Goal: Task Accomplishment & Management: Complete application form

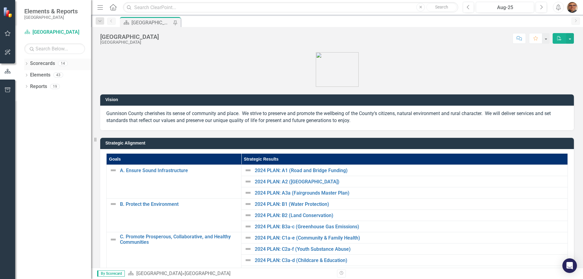
click at [26, 63] on icon "Dropdown" at bounding box center [26, 64] width 4 height 3
click at [30, 75] on icon "Dropdown" at bounding box center [29, 75] width 5 height 4
click at [36, 86] on icon at bounding box center [36, 86] width 2 height 3
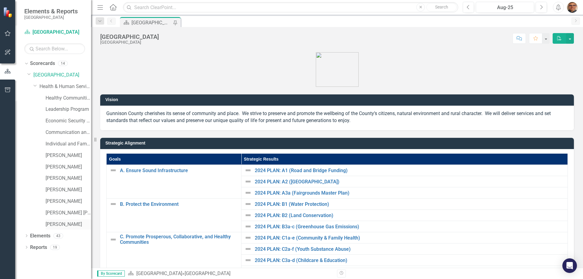
click at [59, 223] on link "[PERSON_NAME]" at bounding box center [69, 224] width 46 height 7
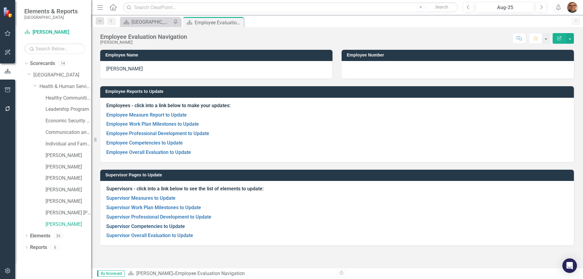
click at [172, 226] on link "Supervisor Competencies to Update" at bounding box center [145, 226] width 79 height 6
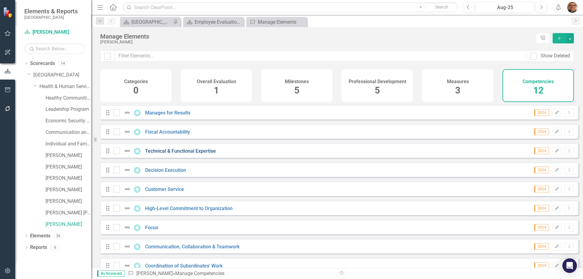
click at [195, 154] on link "Technical & Functional Expertise" at bounding box center [180, 151] width 71 height 6
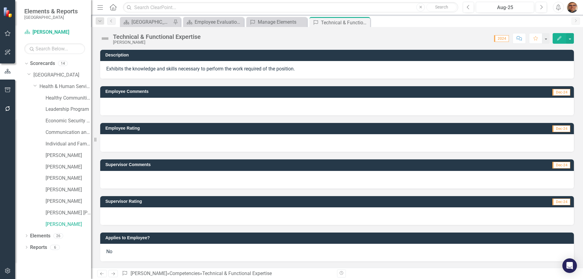
click at [136, 251] on div "No" at bounding box center [337, 253] width 474 height 18
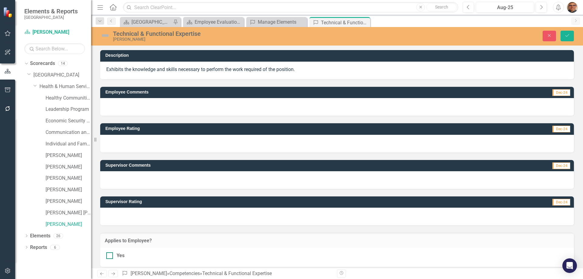
click at [111, 255] on div at bounding box center [109, 255] width 7 height 7
click at [110, 255] on input "Yes" at bounding box center [108, 254] width 4 height 4
checkbox input "true"
click at [568, 35] on icon "Save" at bounding box center [566, 35] width 5 height 4
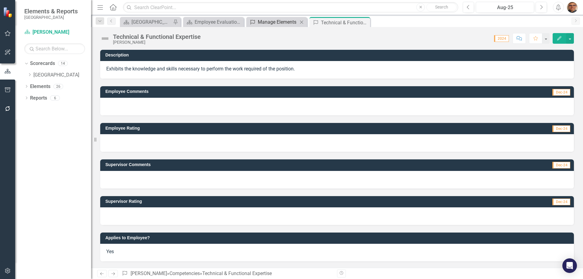
click at [288, 21] on div "Manage Elements" at bounding box center [278, 22] width 40 height 8
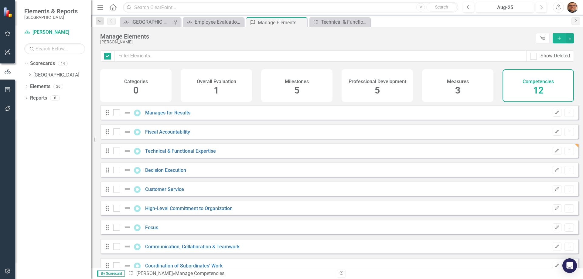
checkbox input "false"
click at [175, 192] on link "Customer Service" at bounding box center [164, 189] width 39 height 6
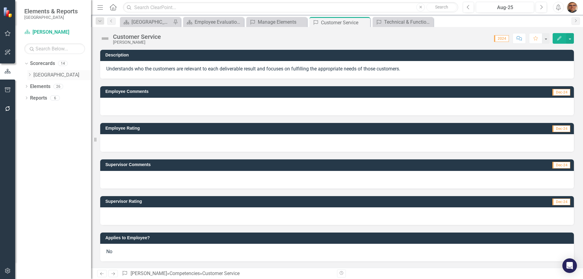
click at [29, 74] on icon "Dropdown" at bounding box center [29, 75] width 5 height 4
click at [35, 85] on icon "Dropdown" at bounding box center [35, 86] width 5 height 4
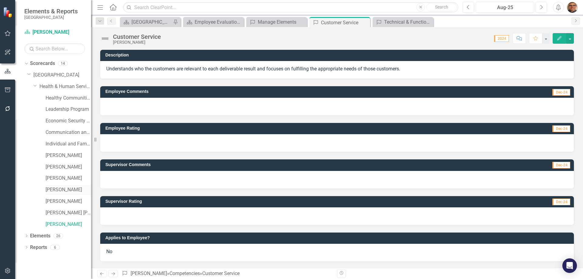
click at [60, 188] on link "[PERSON_NAME]" at bounding box center [69, 189] width 46 height 7
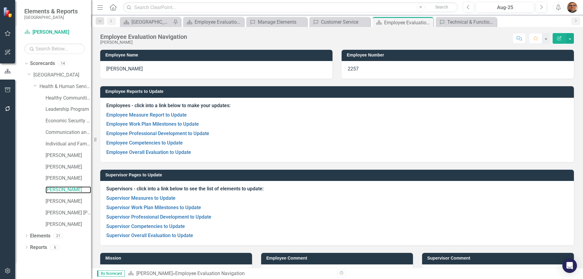
scroll to position [20, 0]
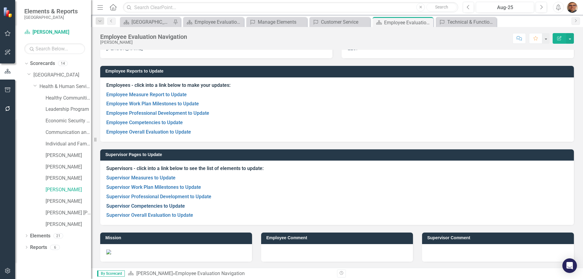
click at [156, 206] on link "Supervisor Competencies to Update" at bounding box center [145, 206] width 79 height 6
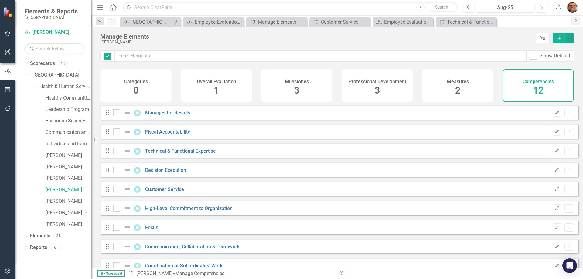
checkbox input "false"
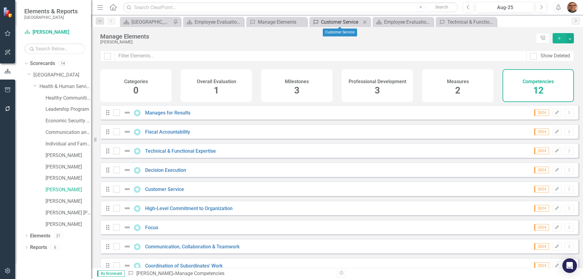
click at [347, 23] on div "Customer Service" at bounding box center [341, 22] width 40 height 8
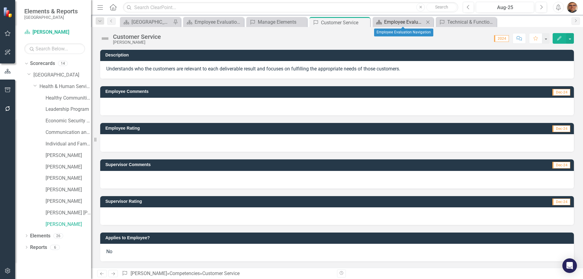
click at [400, 22] on div "Employee Evaluation Navigation" at bounding box center [404, 22] width 40 height 8
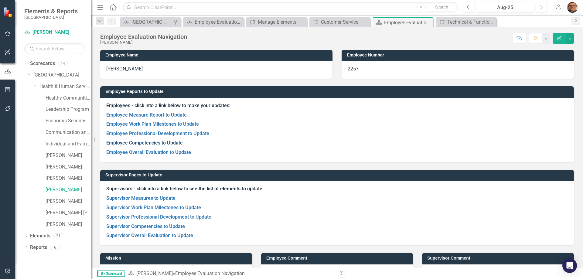
click at [147, 141] on link "Employee Competencies to Update" at bounding box center [144, 143] width 77 height 6
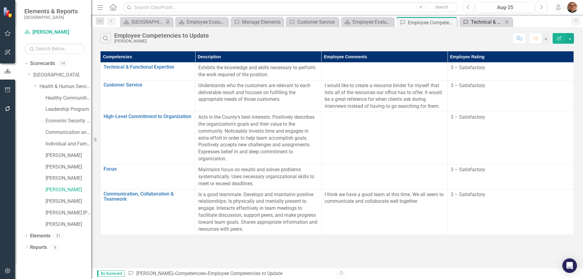
click at [483, 23] on div "Technical & Functional Expertise" at bounding box center [487, 22] width 32 height 8
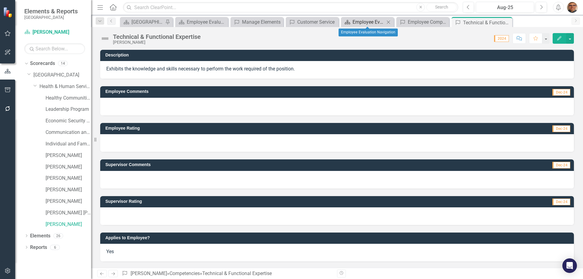
click at [378, 22] on div "Employee Evaluation Navigation" at bounding box center [368, 22] width 32 height 8
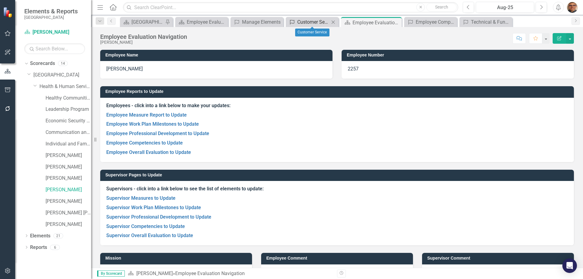
click at [322, 21] on div "Customer Service" at bounding box center [313, 22] width 32 height 8
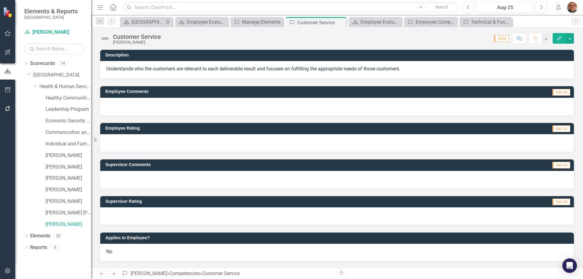
click at [128, 253] on div "No" at bounding box center [337, 253] width 474 height 18
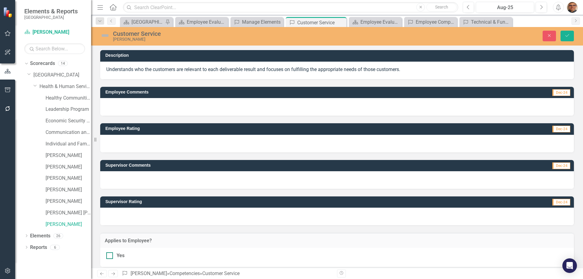
click at [110, 255] on div at bounding box center [109, 255] width 7 height 7
click at [110, 255] on input "Yes" at bounding box center [108, 254] width 4 height 4
checkbox input "true"
click at [569, 37] on icon "Save" at bounding box center [566, 35] width 5 height 4
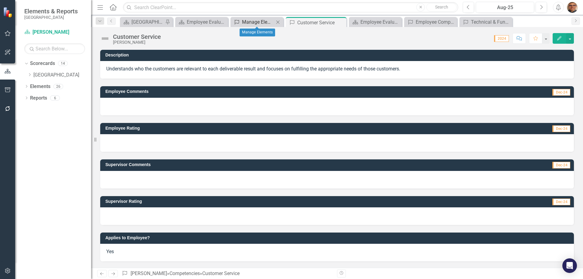
click at [261, 23] on div "Manage Elements" at bounding box center [258, 22] width 32 height 8
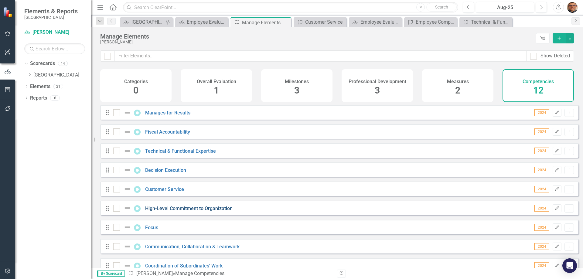
click at [188, 211] on link "High-Level Commitment to Organization" at bounding box center [188, 209] width 87 height 6
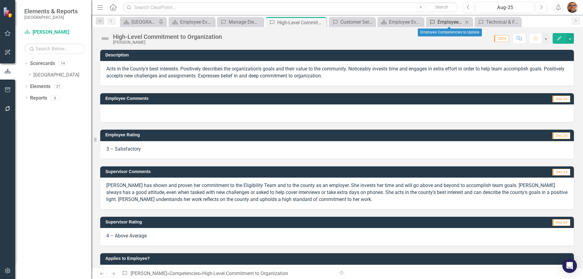
click at [452, 21] on div "Employee Competencies to Update" at bounding box center [450, 22] width 26 height 8
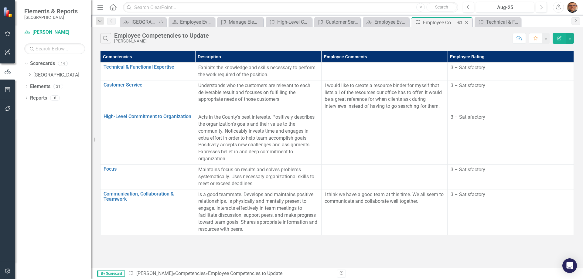
click at [468, 23] on icon "Close" at bounding box center [466, 22] width 6 height 5
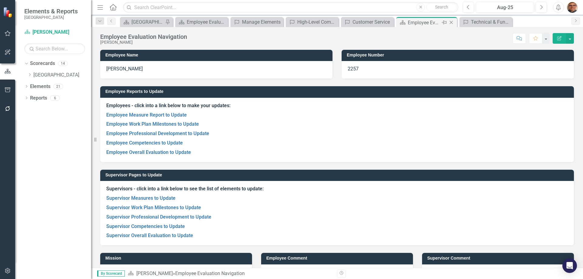
click at [451, 22] on icon "Close" at bounding box center [451, 22] width 6 height 5
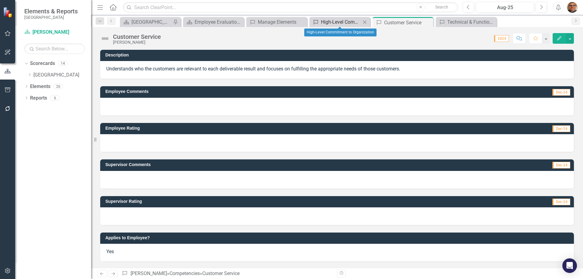
click at [340, 20] on div "High-Level Commitment to Organization" at bounding box center [341, 22] width 40 height 8
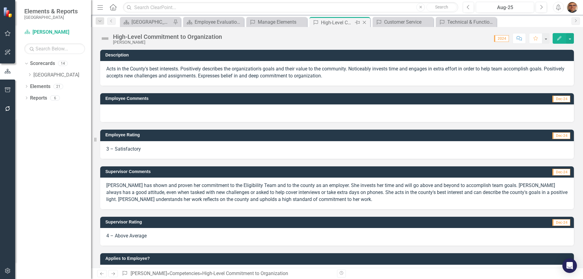
click at [364, 22] on icon "Close" at bounding box center [364, 22] width 6 height 5
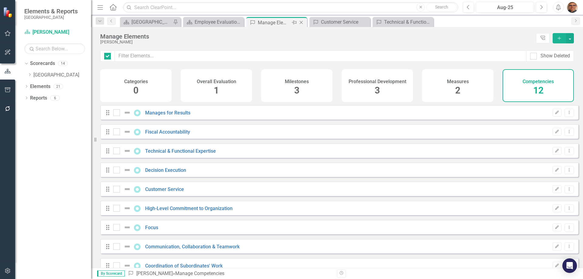
checkbox input "false"
click at [287, 23] on div "Manage Elements" at bounding box center [274, 23] width 32 height 8
click at [300, 23] on icon "Close" at bounding box center [301, 22] width 6 height 5
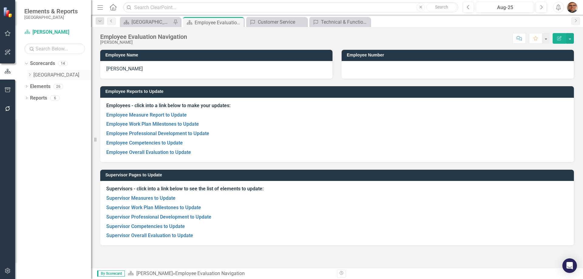
click at [29, 73] on icon "Dropdown" at bounding box center [29, 75] width 5 height 4
click at [36, 84] on div "Dropdown Health & Human Services Department" at bounding box center [62, 87] width 58 height 10
click at [37, 85] on icon "Dropdown" at bounding box center [35, 86] width 5 height 4
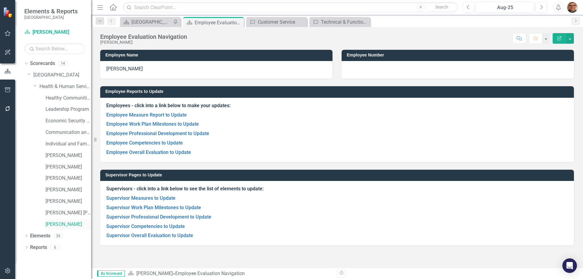
click at [56, 223] on link "[PERSON_NAME]" at bounding box center [69, 224] width 46 height 7
click at [151, 228] on link "Supervisor Competencies to Update" at bounding box center [145, 226] width 79 height 6
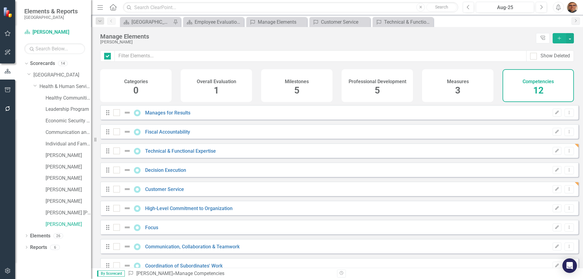
checkbox input "false"
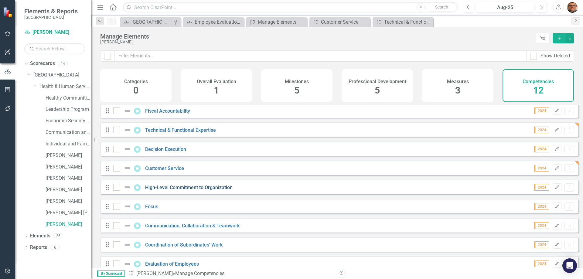
scroll to position [30, 0]
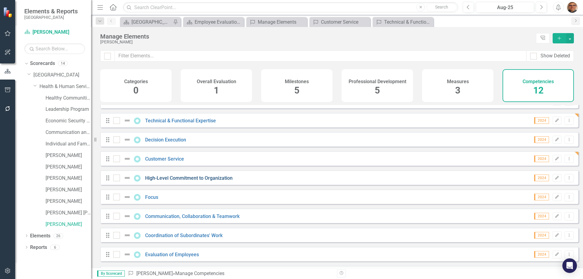
click at [162, 181] on link "High-Level Commitment to Organization" at bounding box center [188, 178] width 87 height 6
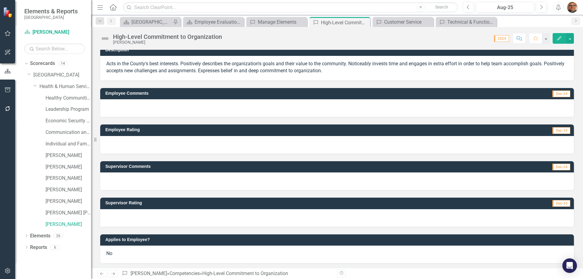
scroll to position [7, 0]
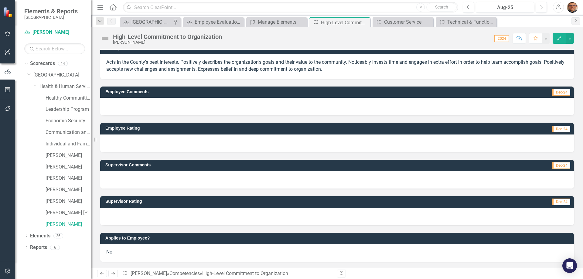
click at [114, 251] on div "No" at bounding box center [337, 253] width 474 height 18
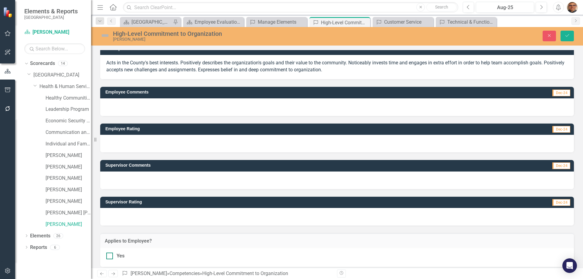
click at [112, 254] on div at bounding box center [109, 256] width 7 height 7
click at [110, 254] on input "Yes" at bounding box center [108, 255] width 4 height 4
checkbox input "true"
click at [566, 35] on icon "Save" at bounding box center [566, 35] width 5 height 4
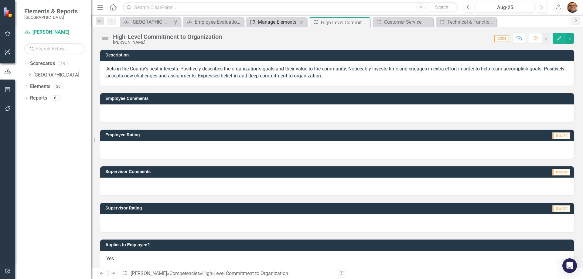
click at [277, 22] on div "Manage Elements" at bounding box center [278, 22] width 40 height 8
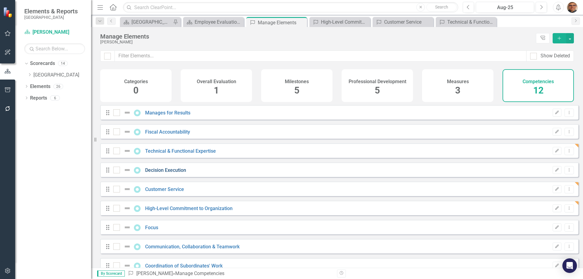
checkbox input "false"
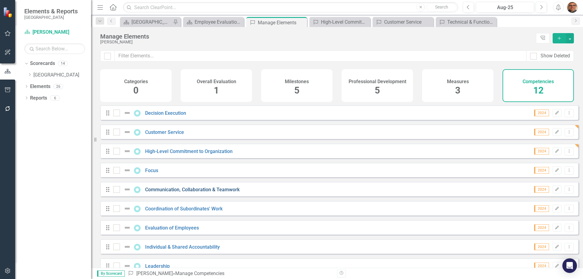
scroll to position [61, 0]
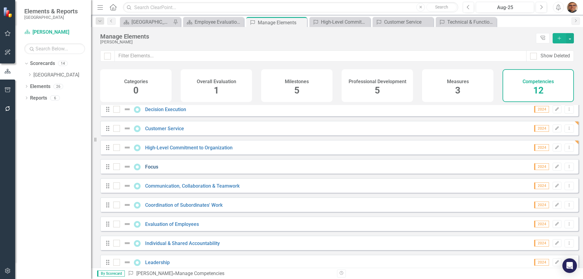
click at [153, 170] on link "Focus" at bounding box center [151, 167] width 13 height 6
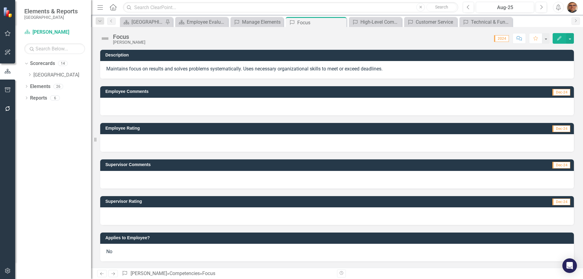
click at [128, 253] on div "No" at bounding box center [337, 253] width 474 height 18
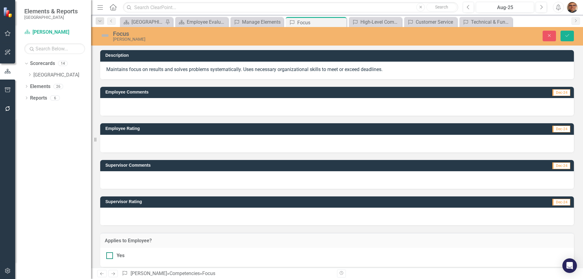
click at [110, 254] on div at bounding box center [109, 255] width 7 height 7
click at [110, 254] on input "Yes" at bounding box center [108, 254] width 4 height 4
checkbox input "true"
click at [565, 37] on icon "Save" at bounding box center [566, 35] width 5 height 4
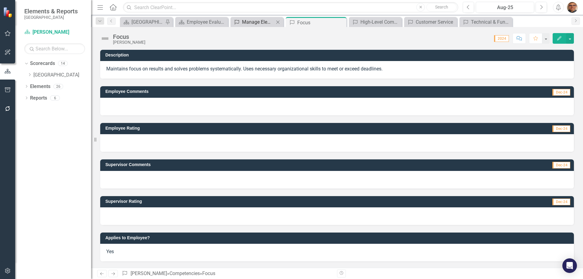
click at [261, 20] on div "Manage Elements" at bounding box center [258, 22] width 32 height 8
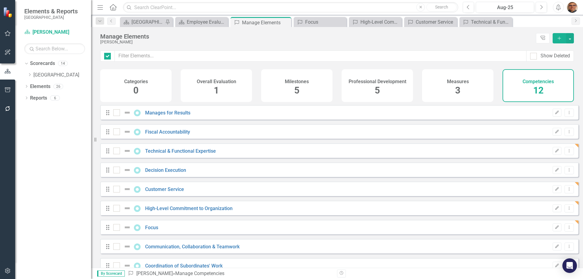
checkbox input "false"
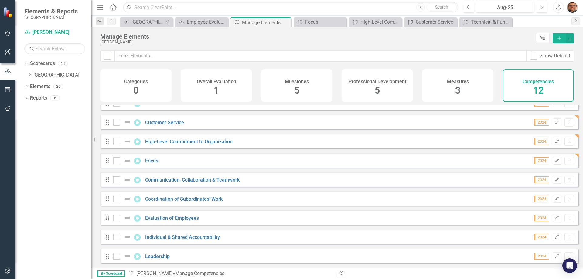
scroll to position [71, 0]
click at [179, 180] on link "Communication, Collaboration & Teamwork" at bounding box center [192, 180] width 94 height 6
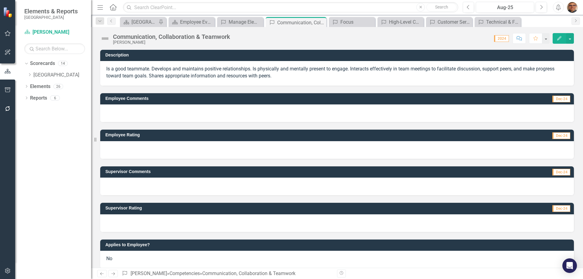
click at [117, 260] on div "No" at bounding box center [337, 260] width 474 height 18
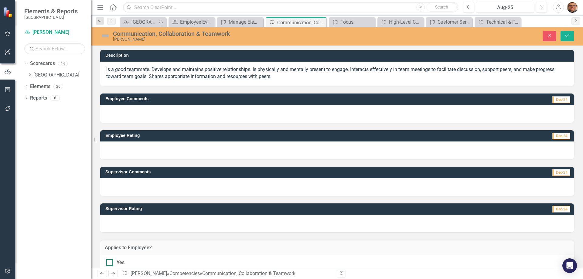
click at [109, 260] on input "Yes" at bounding box center [108, 261] width 4 height 4
checkbox input "true"
click at [567, 36] on icon "submit" at bounding box center [567, 35] width 4 height 2
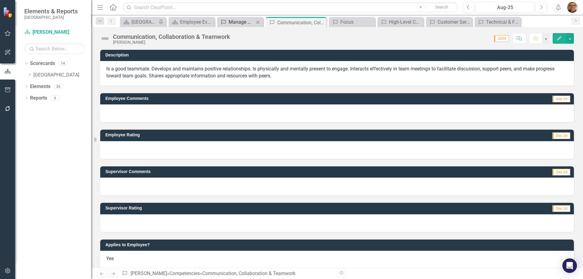
click at [241, 20] on div "Manage Elements" at bounding box center [242, 22] width 26 height 8
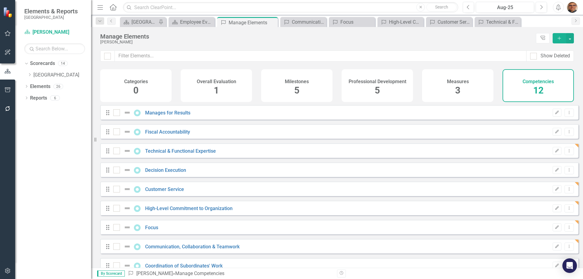
checkbox input "false"
click at [273, 23] on icon "Close" at bounding box center [272, 22] width 6 height 5
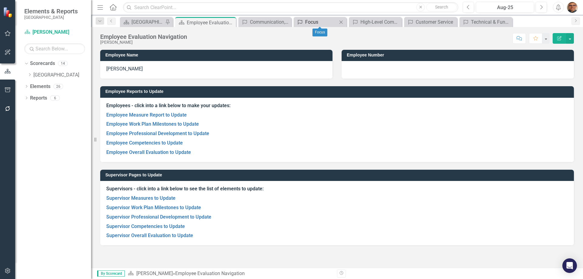
click at [309, 21] on div "Focus" at bounding box center [321, 22] width 32 height 8
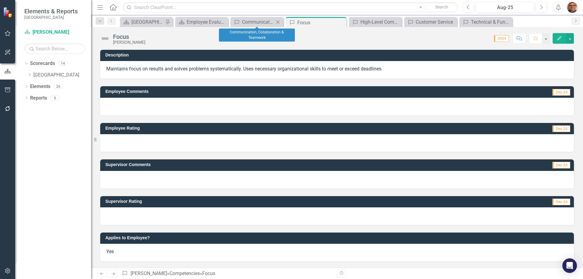
click at [278, 23] on icon "Close" at bounding box center [278, 22] width 6 height 5
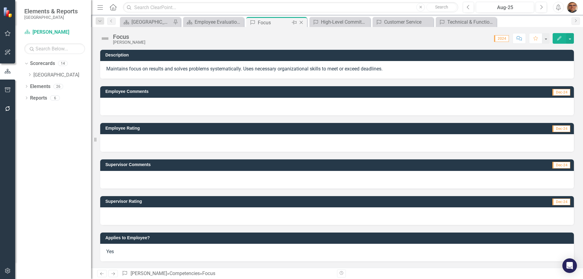
click at [302, 22] on icon "Close" at bounding box center [301, 22] width 6 height 5
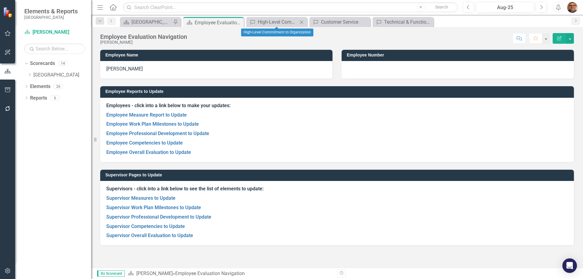
click at [303, 22] on icon "Close" at bounding box center [301, 22] width 6 height 5
click at [0, 0] on icon "Close" at bounding box center [0, 0] width 0 height 0
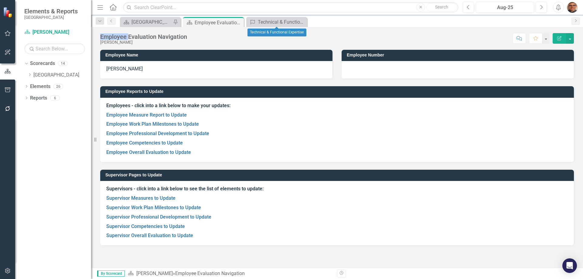
click at [0, 0] on icon "Close" at bounding box center [0, 0] width 0 height 0
click at [149, 235] on link "Supervisor Overall Evaluation to Update" at bounding box center [149, 236] width 87 height 6
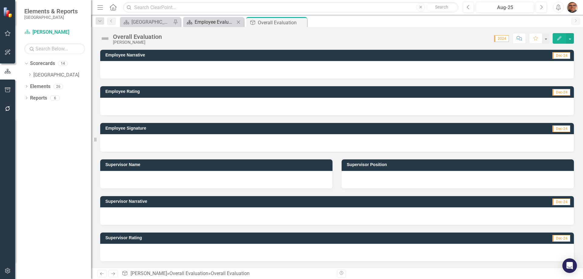
click at [210, 22] on div "Employee Evaluation Navigation" at bounding box center [215, 22] width 40 height 8
